Goal: Check status: Check status

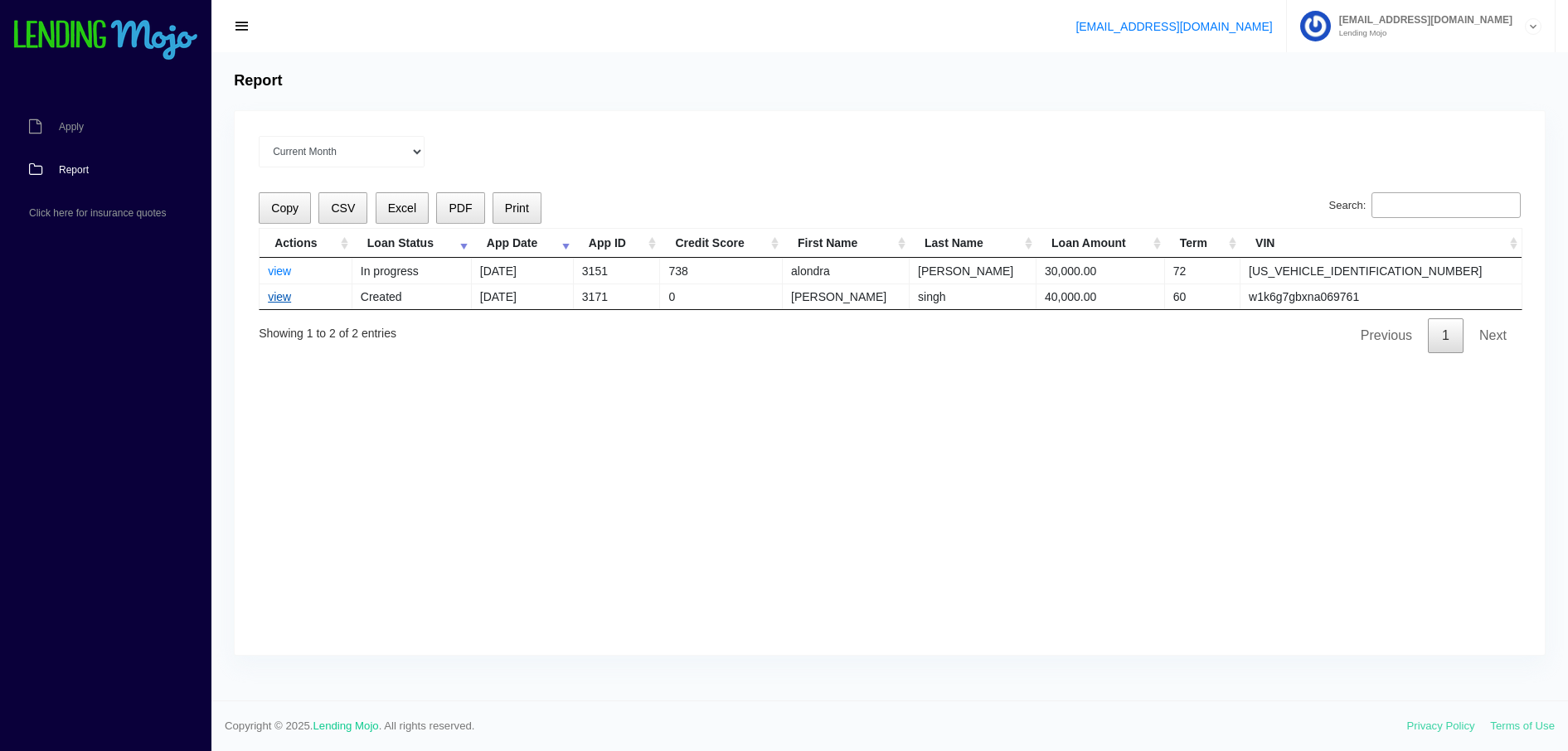
click at [291, 296] on link "view" at bounding box center [279, 297] width 23 height 14
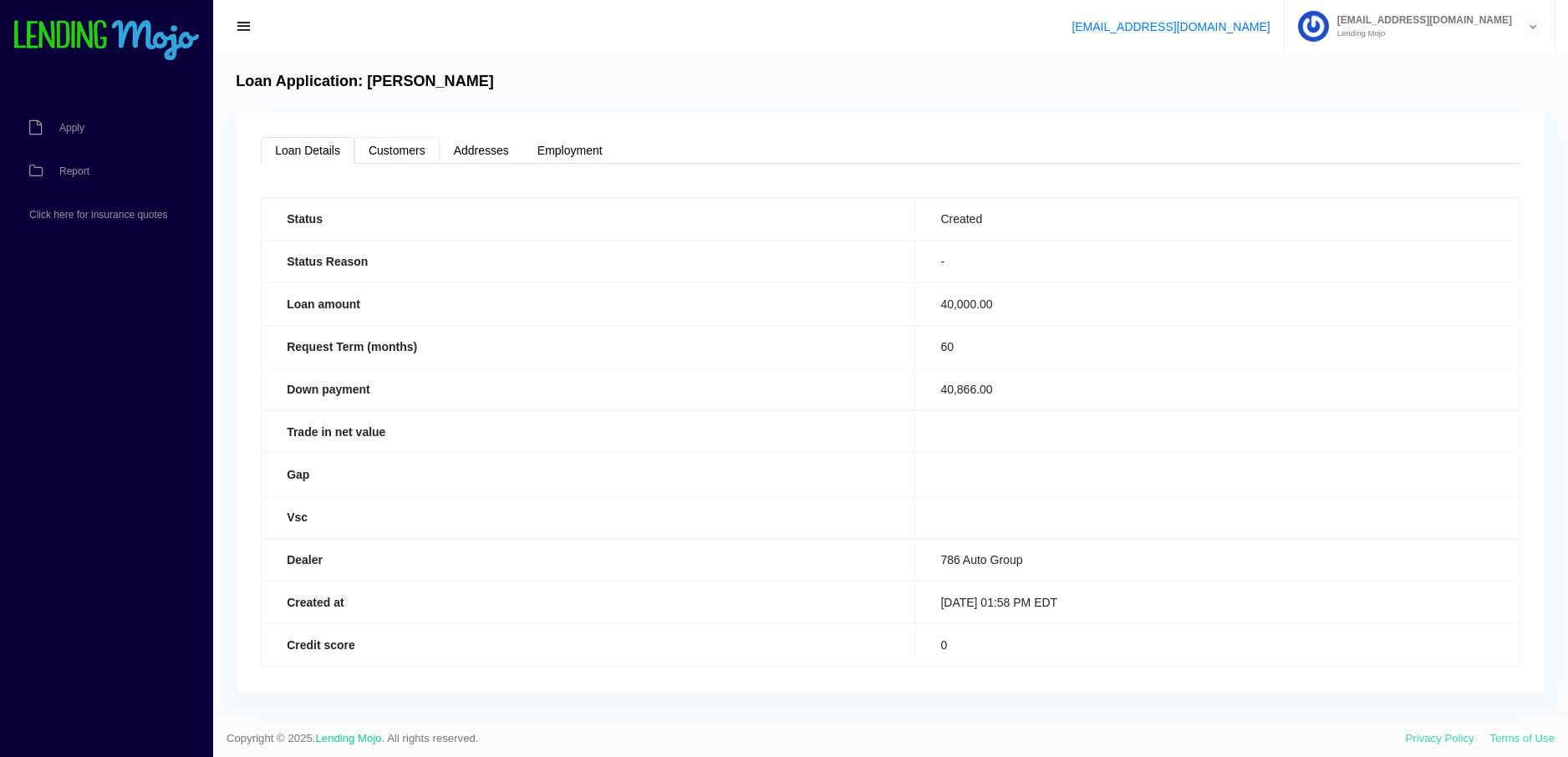
click at [391, 147] on link "Customers" at bounding box center [397, 150] width 85 height 27
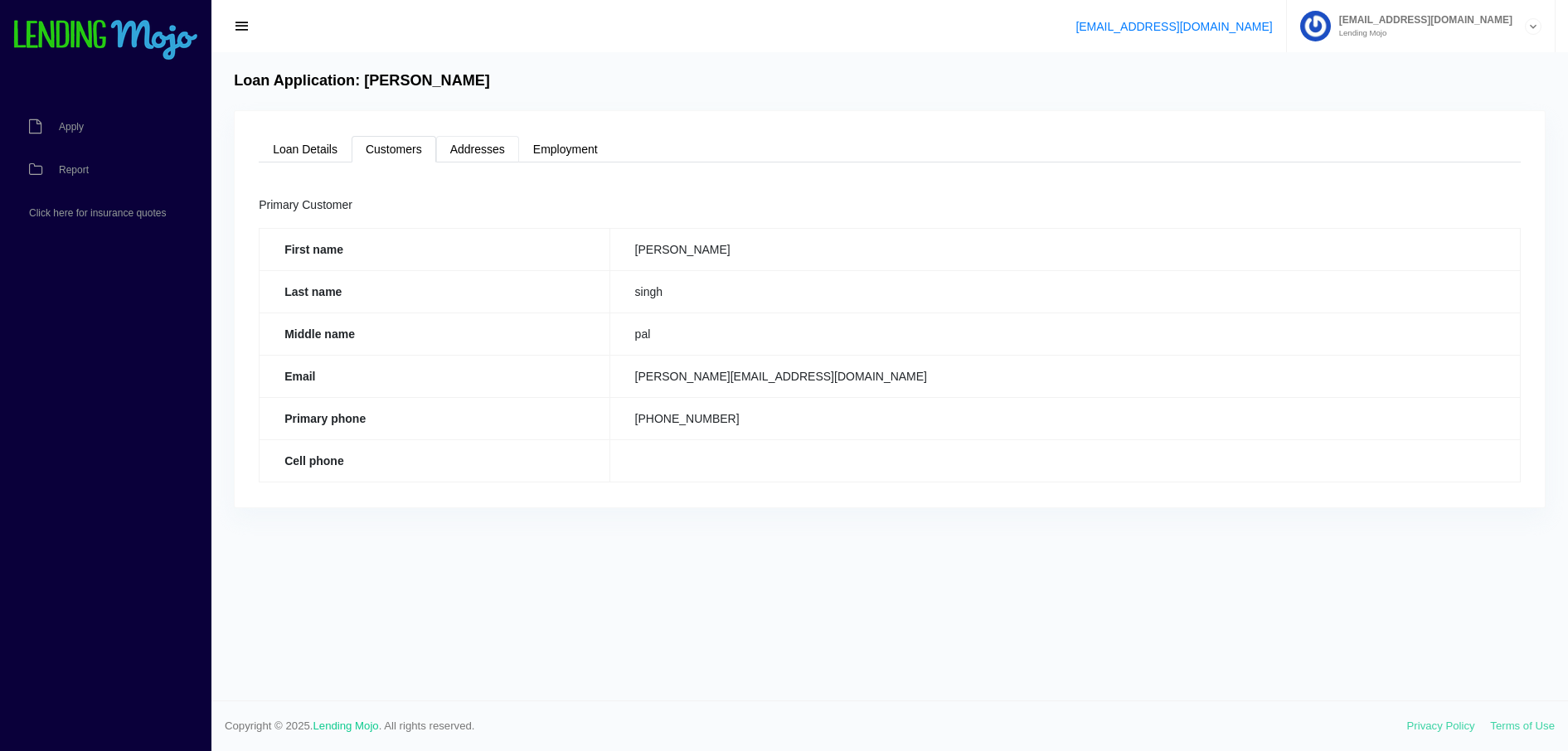
click at [493, 141] on link "Addresses" at bounding box center [477, 149] width 83 height 26
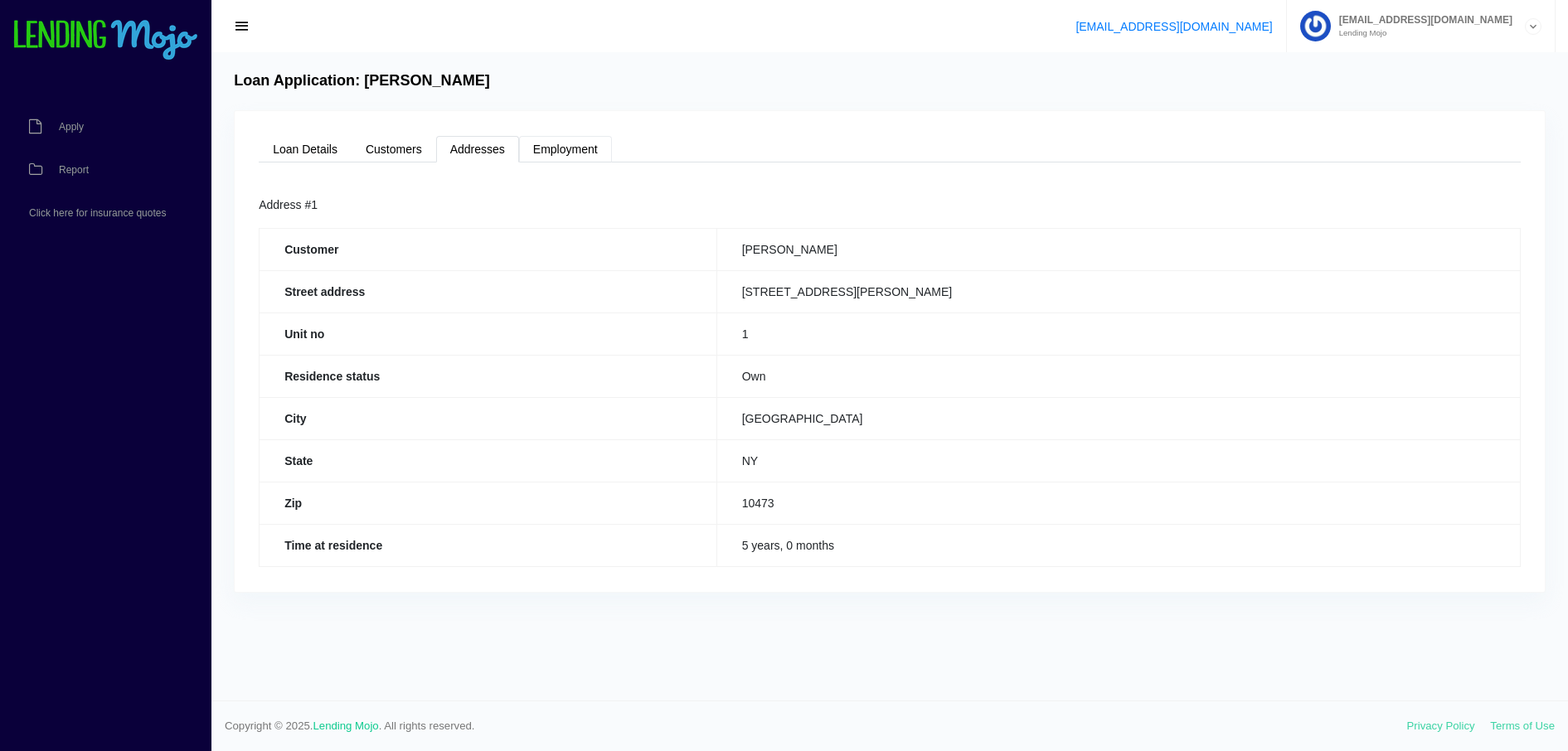
click at [576, 141] on link "Employment" at bounding box center [565, 149] width 93 height 26
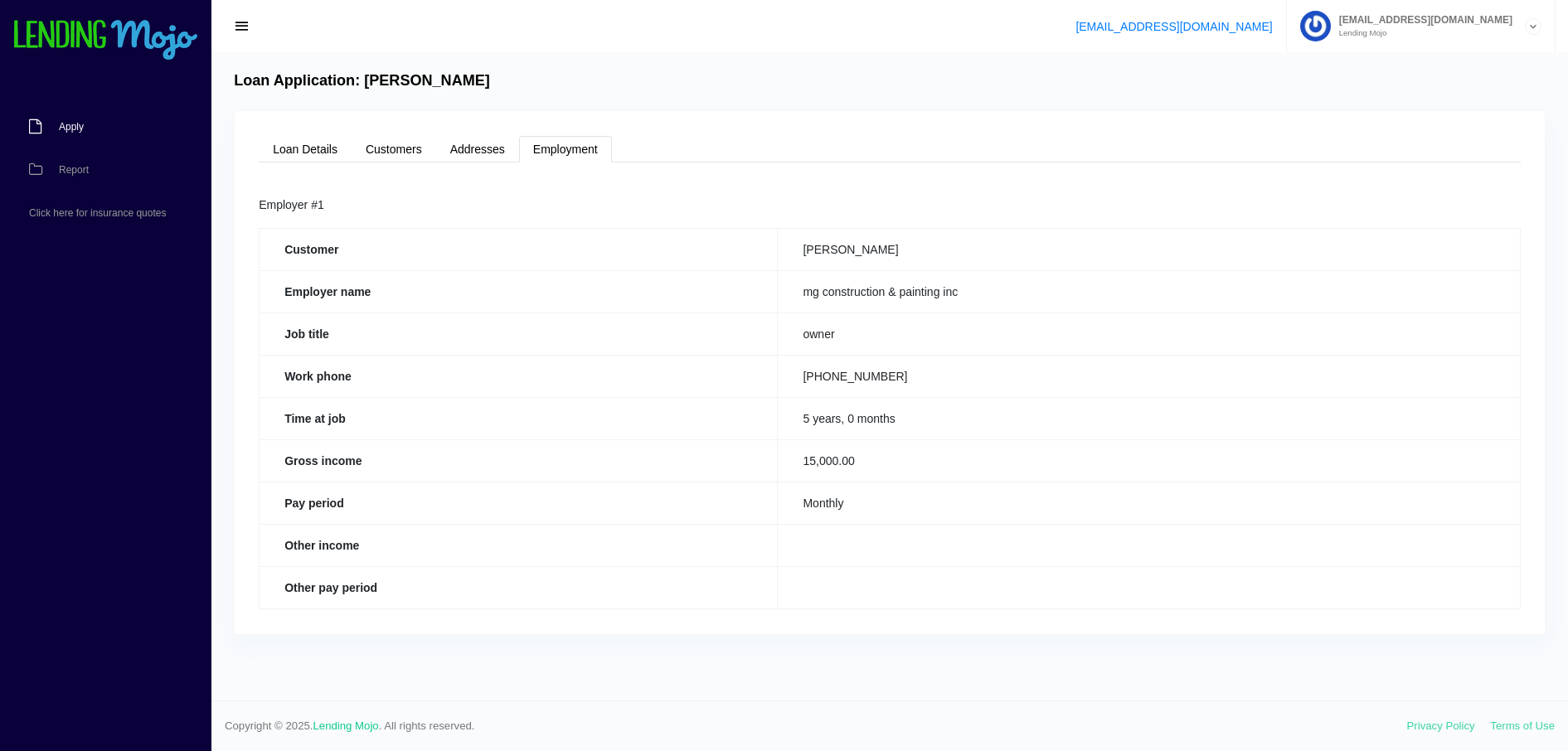
click at [64, 123] on span "Apply" at bounding box center [71, 127] width 25 height 10
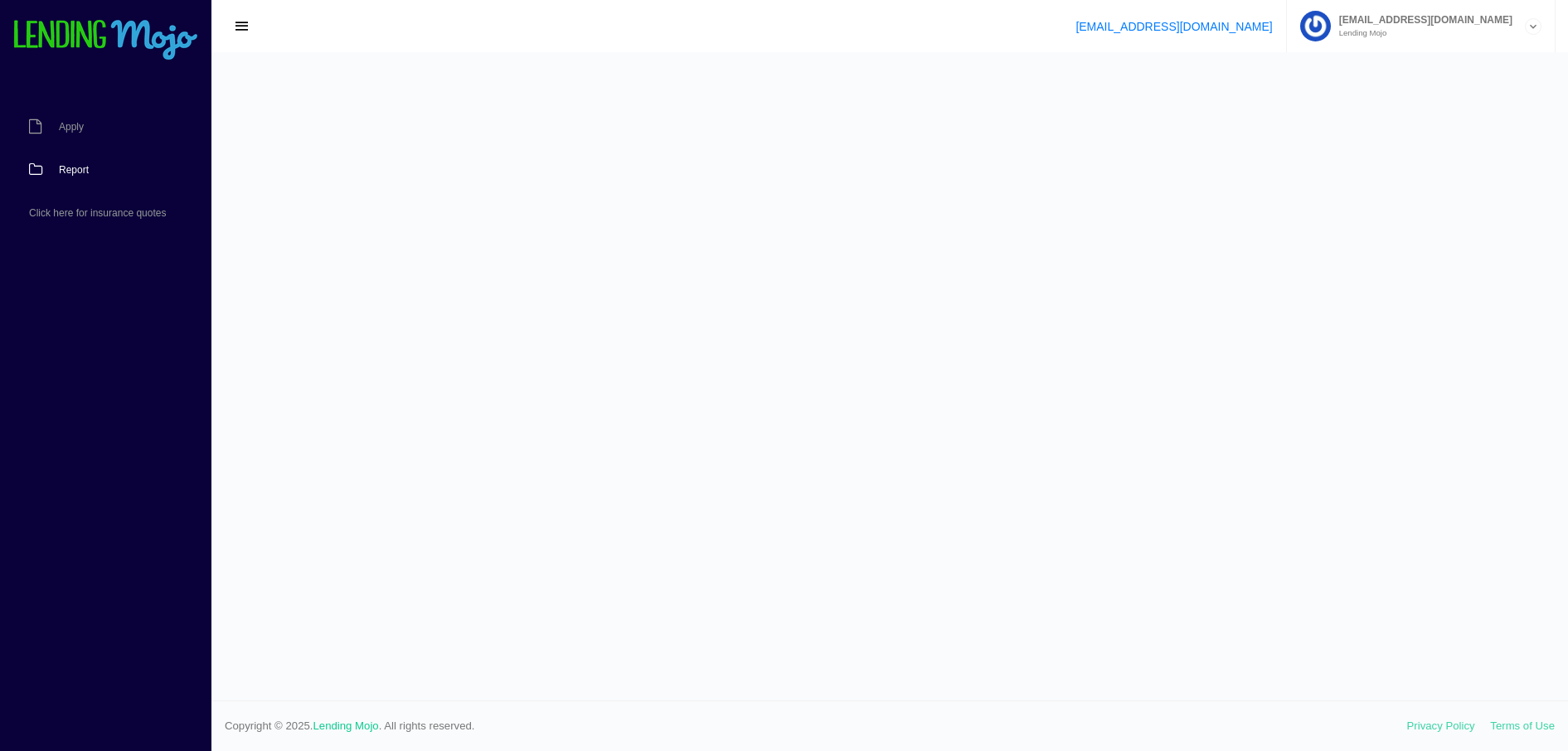
click at [79, 171] on span "Report" at bounding box center [73, 170] width 30 height 10
